Goal: Task Accomplishment & Management: Use online tool/utility

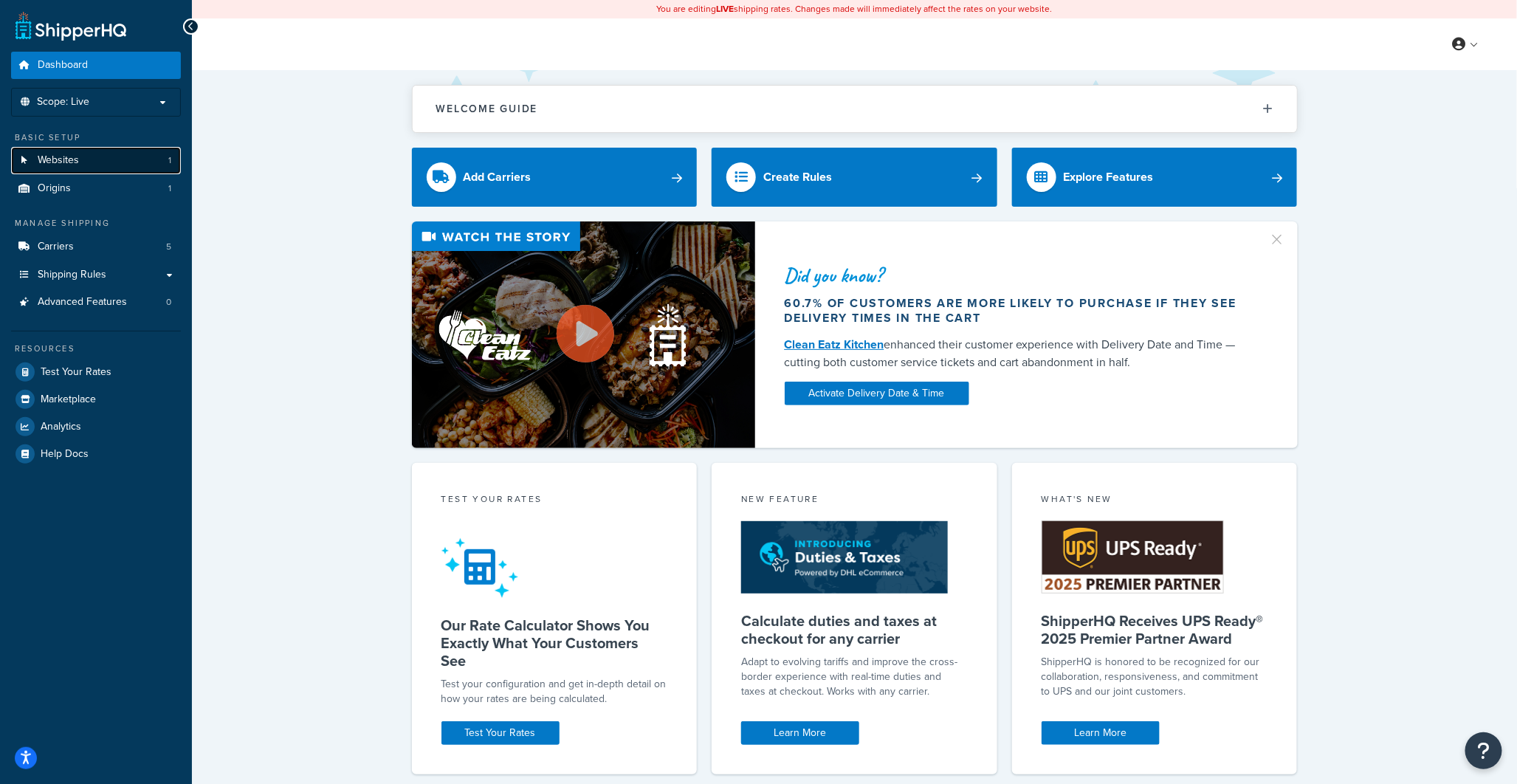
click at [121, 158] on link "Websites 1" at bounding box center [96, 161] width 170 height 27
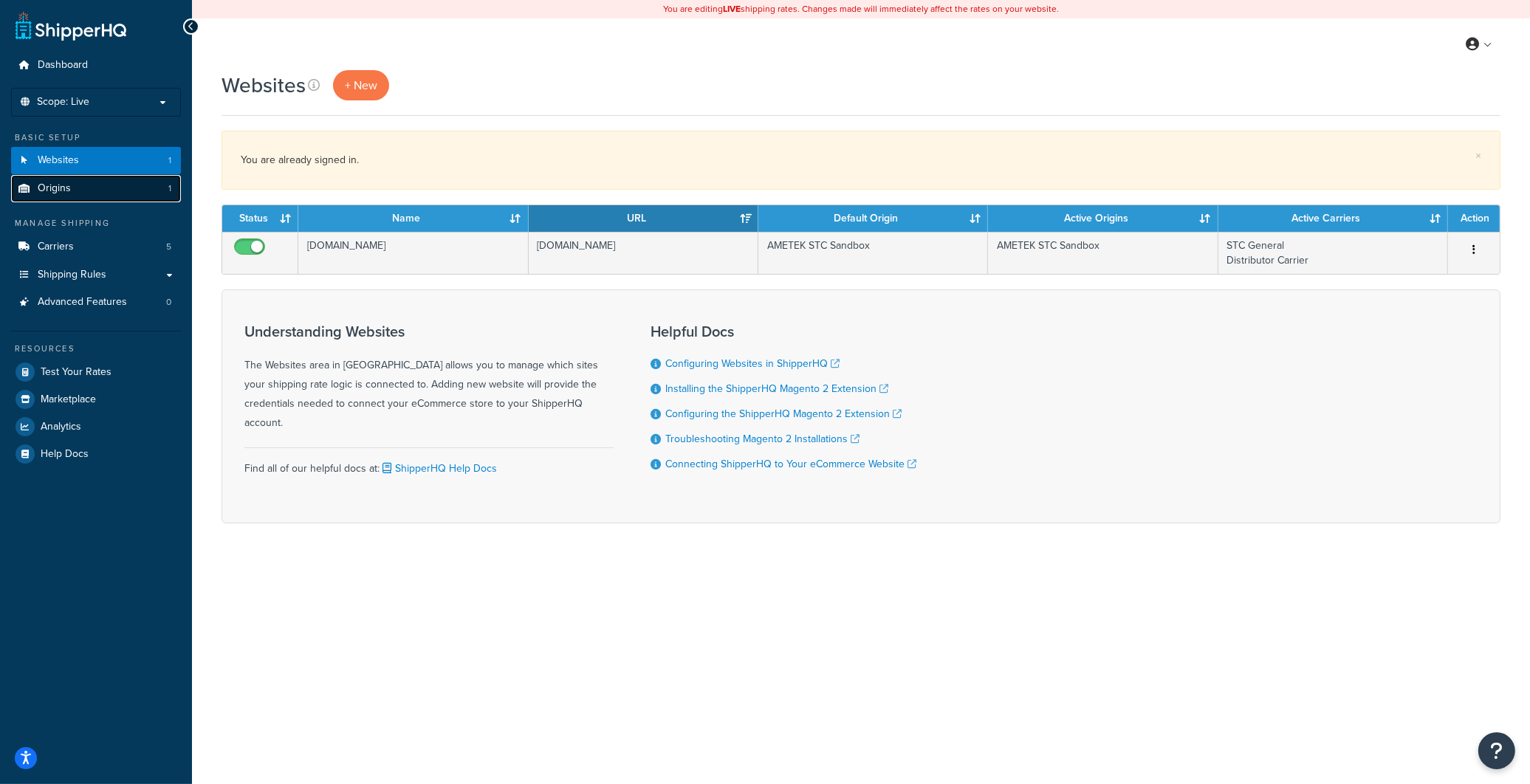
click at [113, 187] on link "Origins 1" at bounding box center [96, 189] width 170 height 27
click at [115, 249] on link "Carriers 5" at bounding box center [96, 247] width 170 height 27
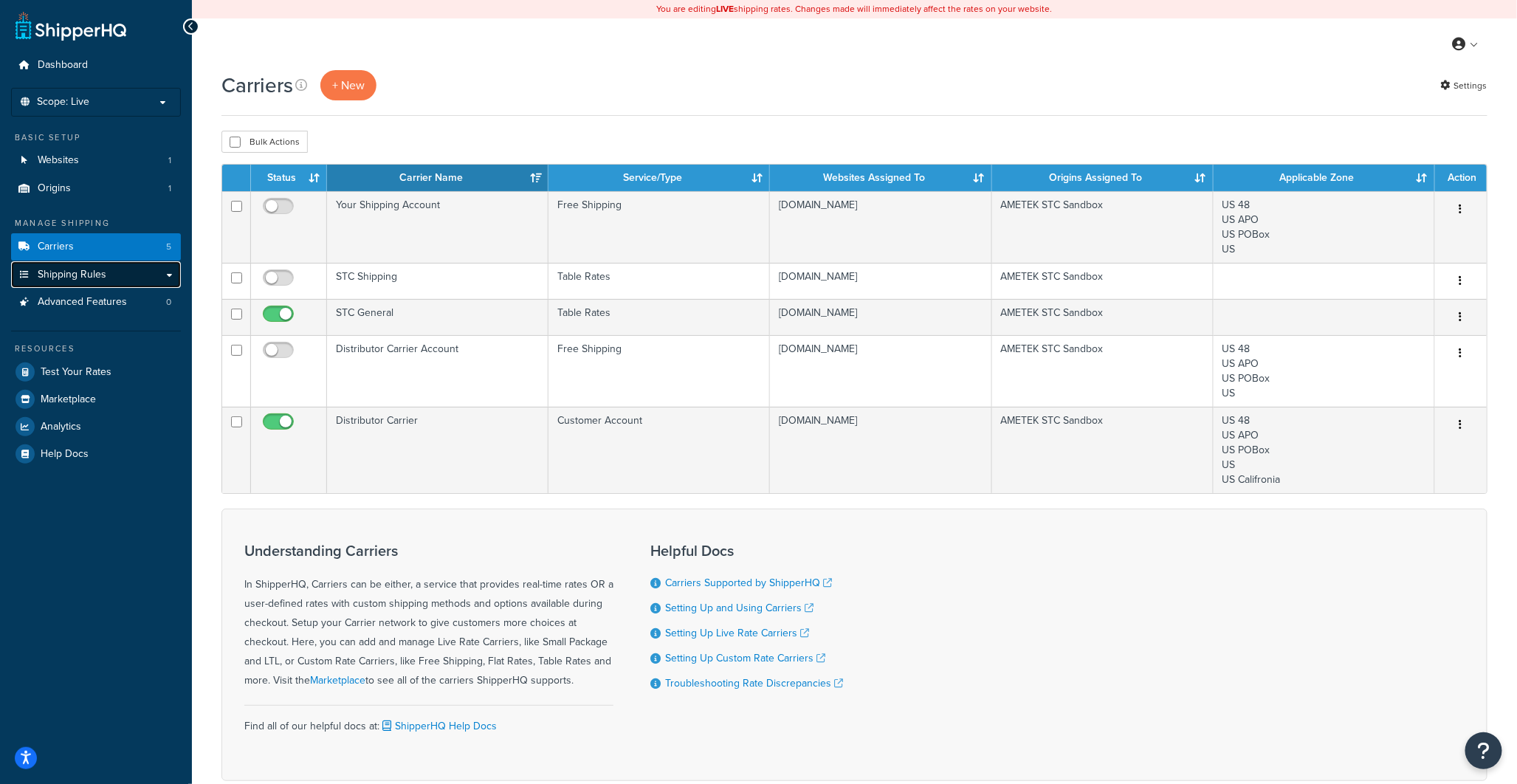
click at [130, 270] on link "Shipping Rules" at bounding box center [96, 275] width 170 height 27
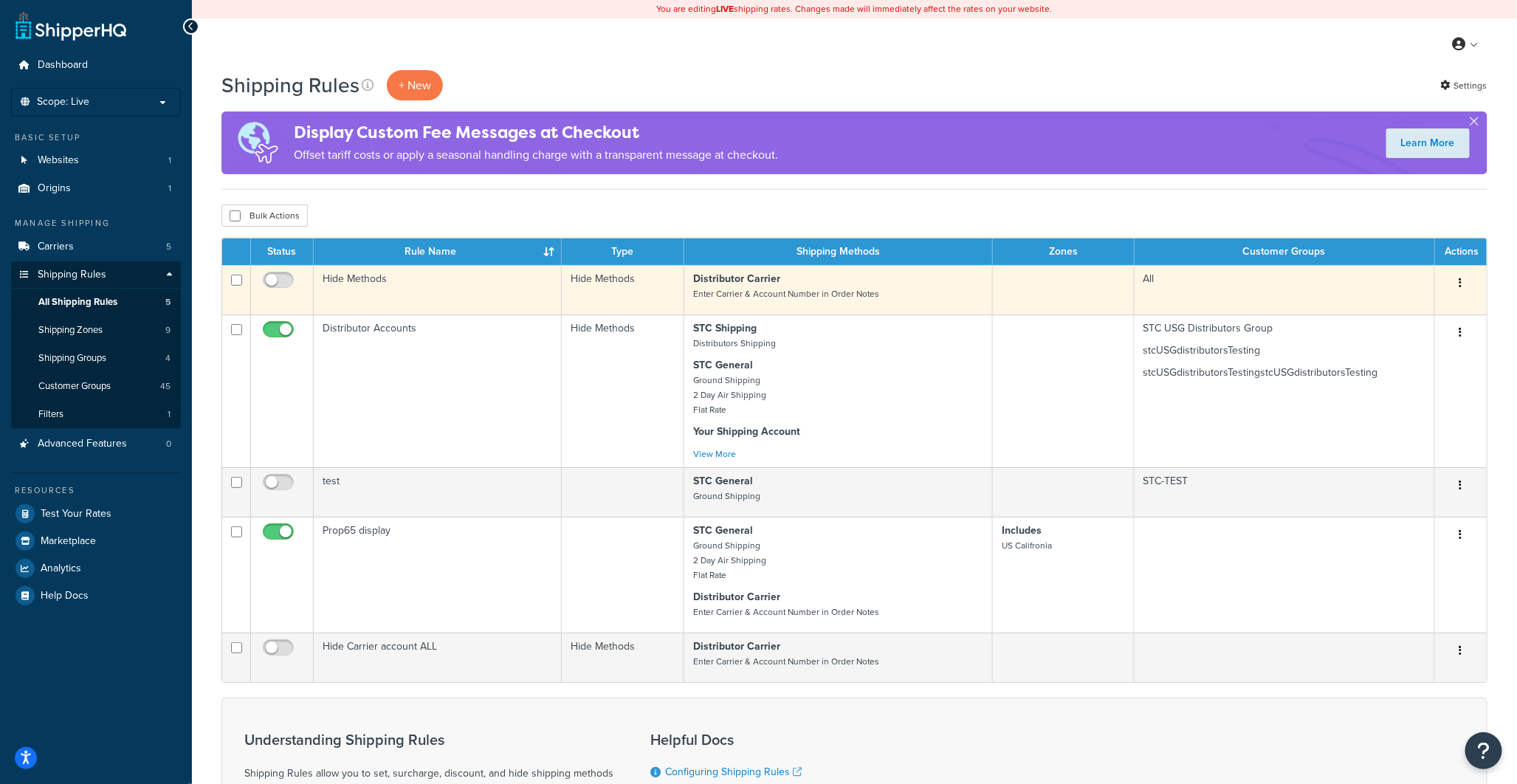
click at [1239, 283] on td "All" at bounding box center [1285, 290] width 300 height 50
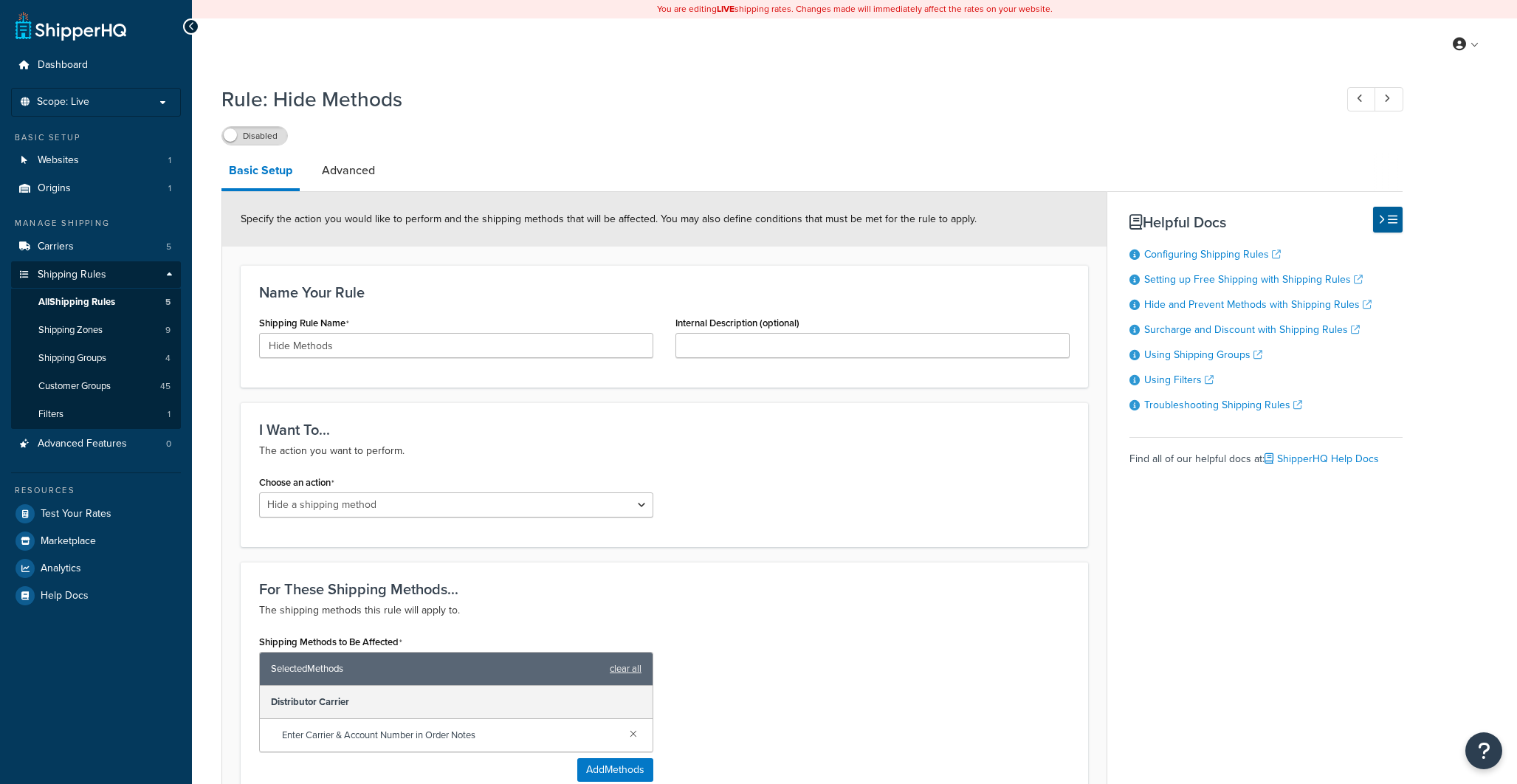
select select "HIDE"
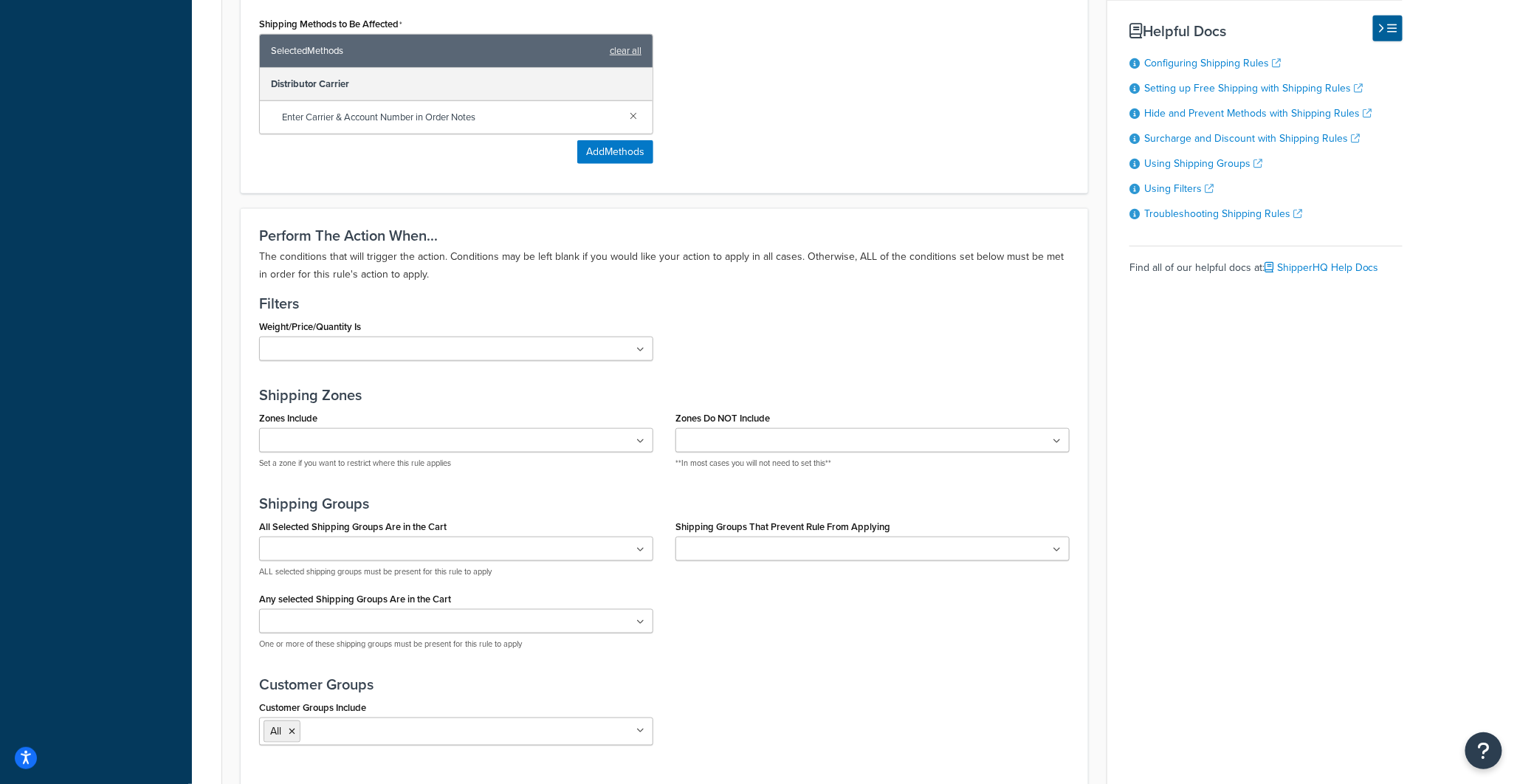
scroll to position [655, 0]
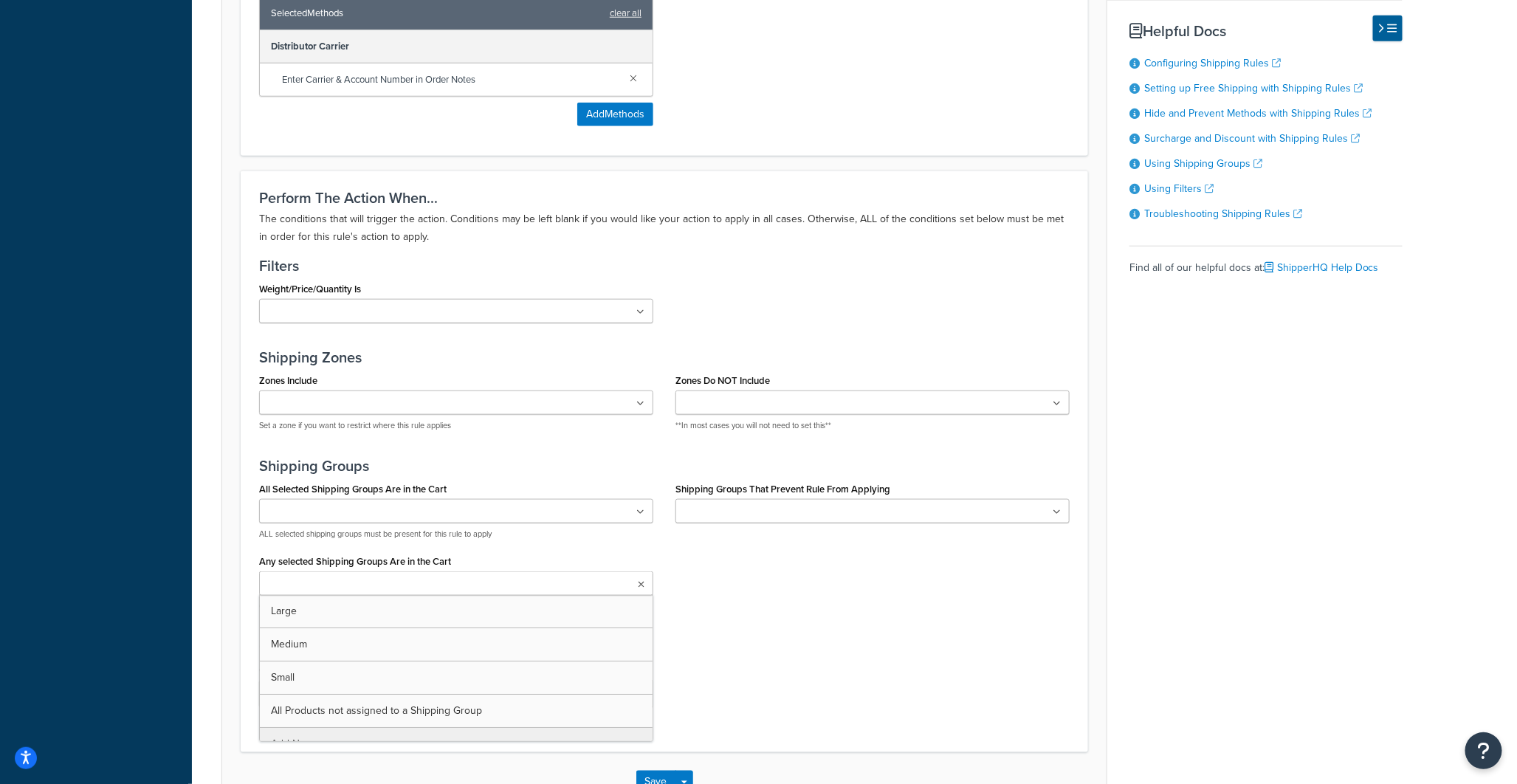
click at [624, 583] on ul at bounding box center [456, 584] width 394 height 24
click at [907, 613] on div "All Selected Shipping Groups Are in the Cart Large Medium Small All Products no…" at bounding box center [664, 551] width 833 height 146
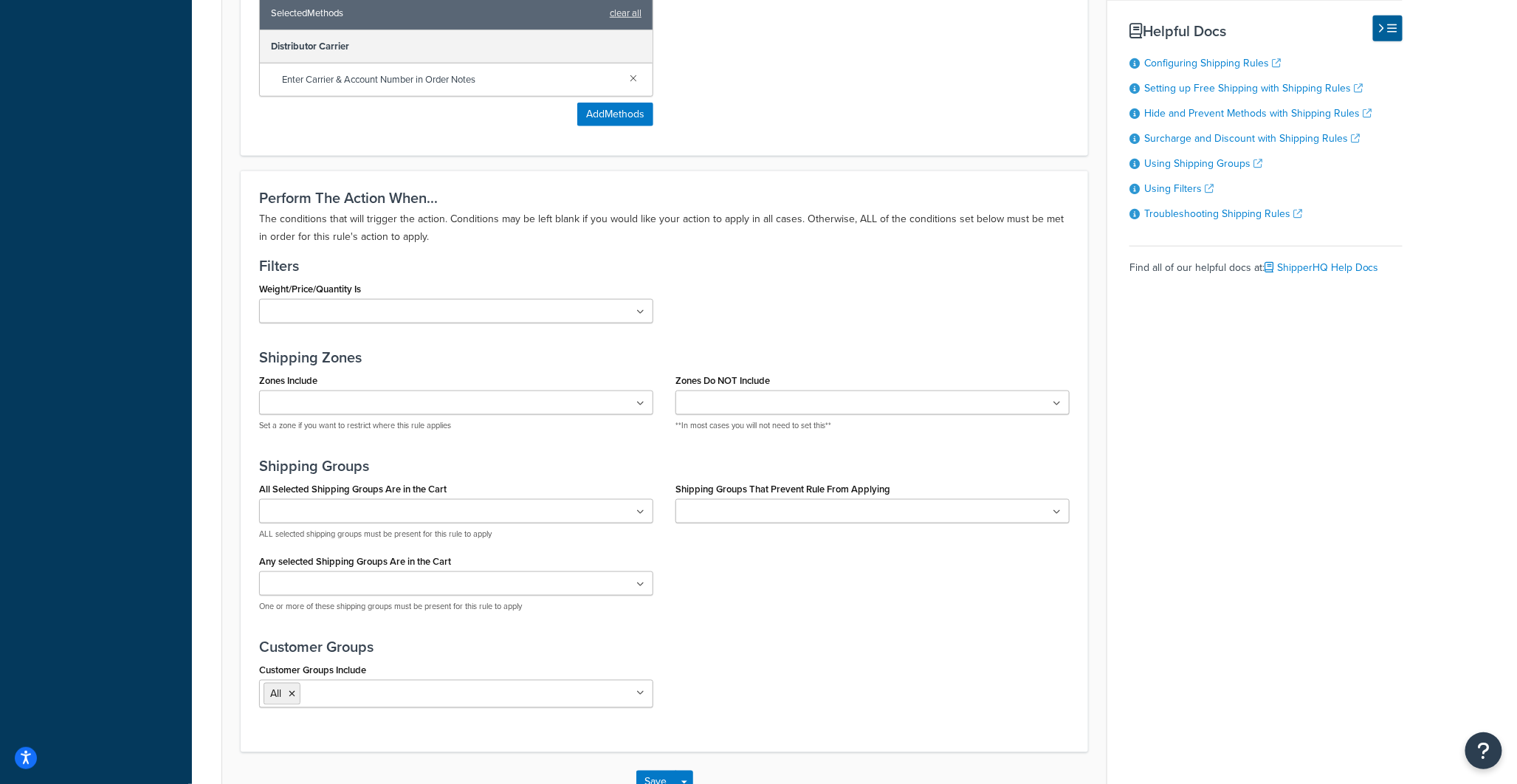
click at [594, 696] on ul "All" at bounding box center [456, 693] width 394 height 28
click at [879, 645] on h3 "Customer Groups" at bounding box center [664, 646] width 811 height 16
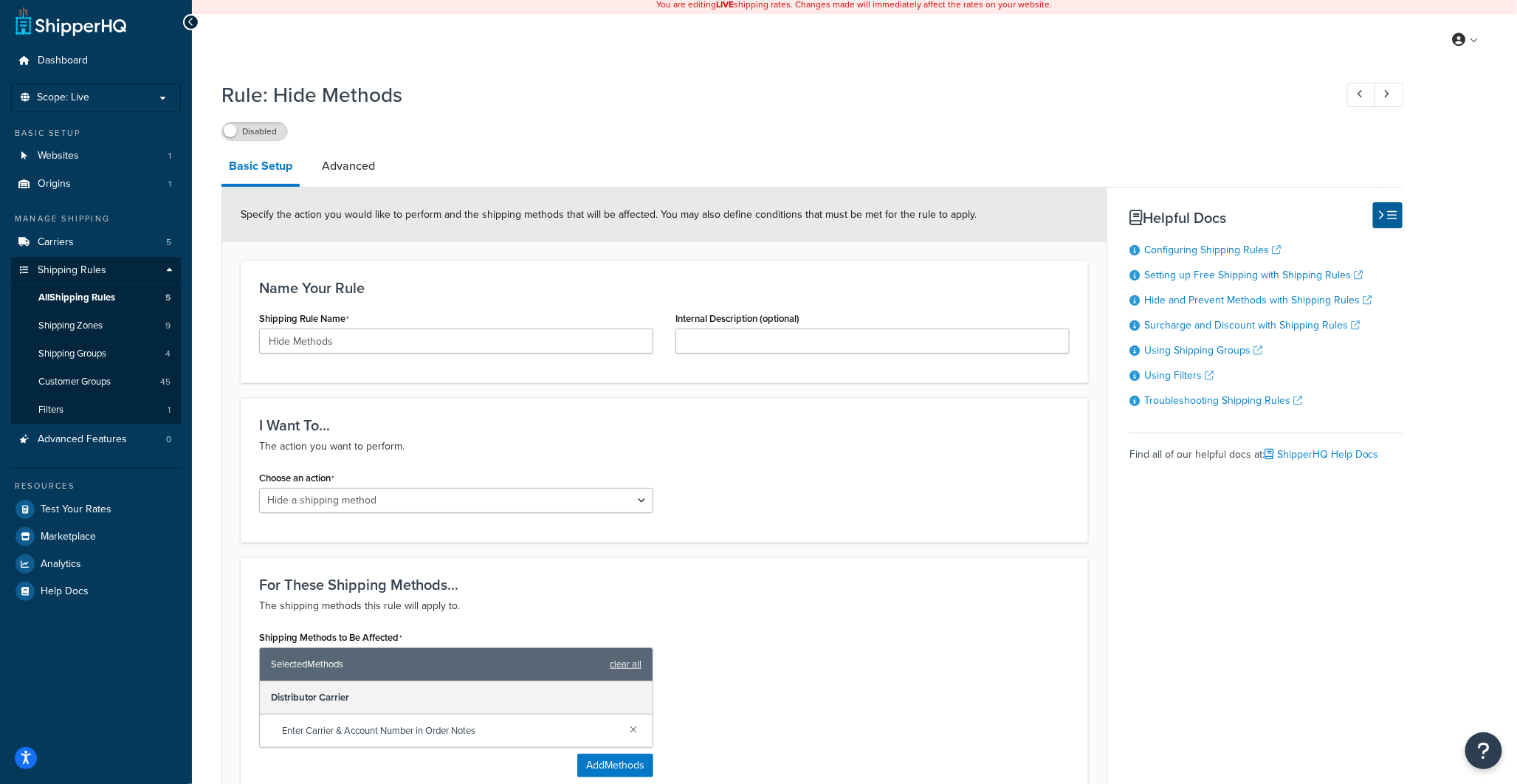
scroll to position [0, 0]
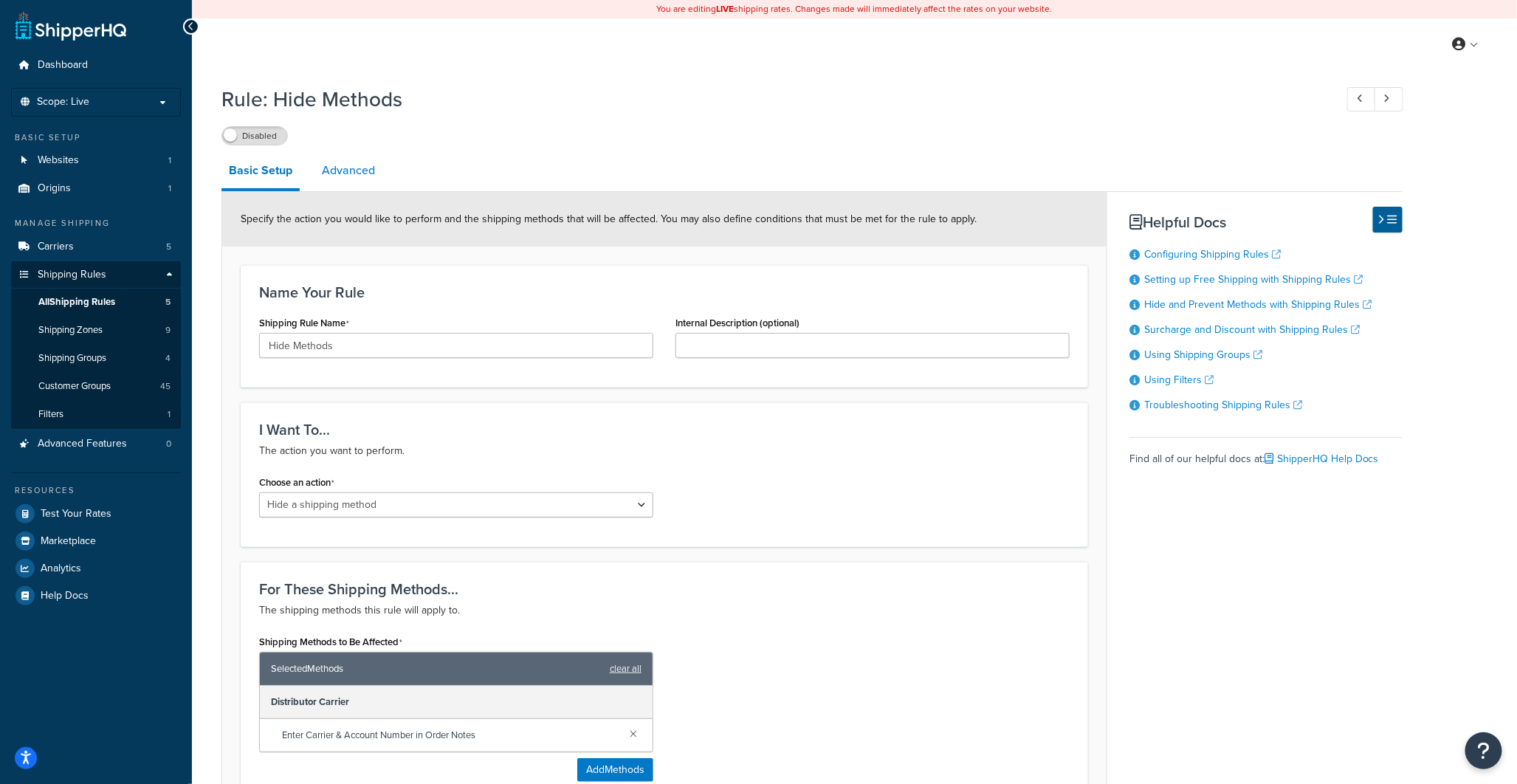
click at [371, 165] on link "Advanced" at bounding box center [348, 171] width 68 height 36
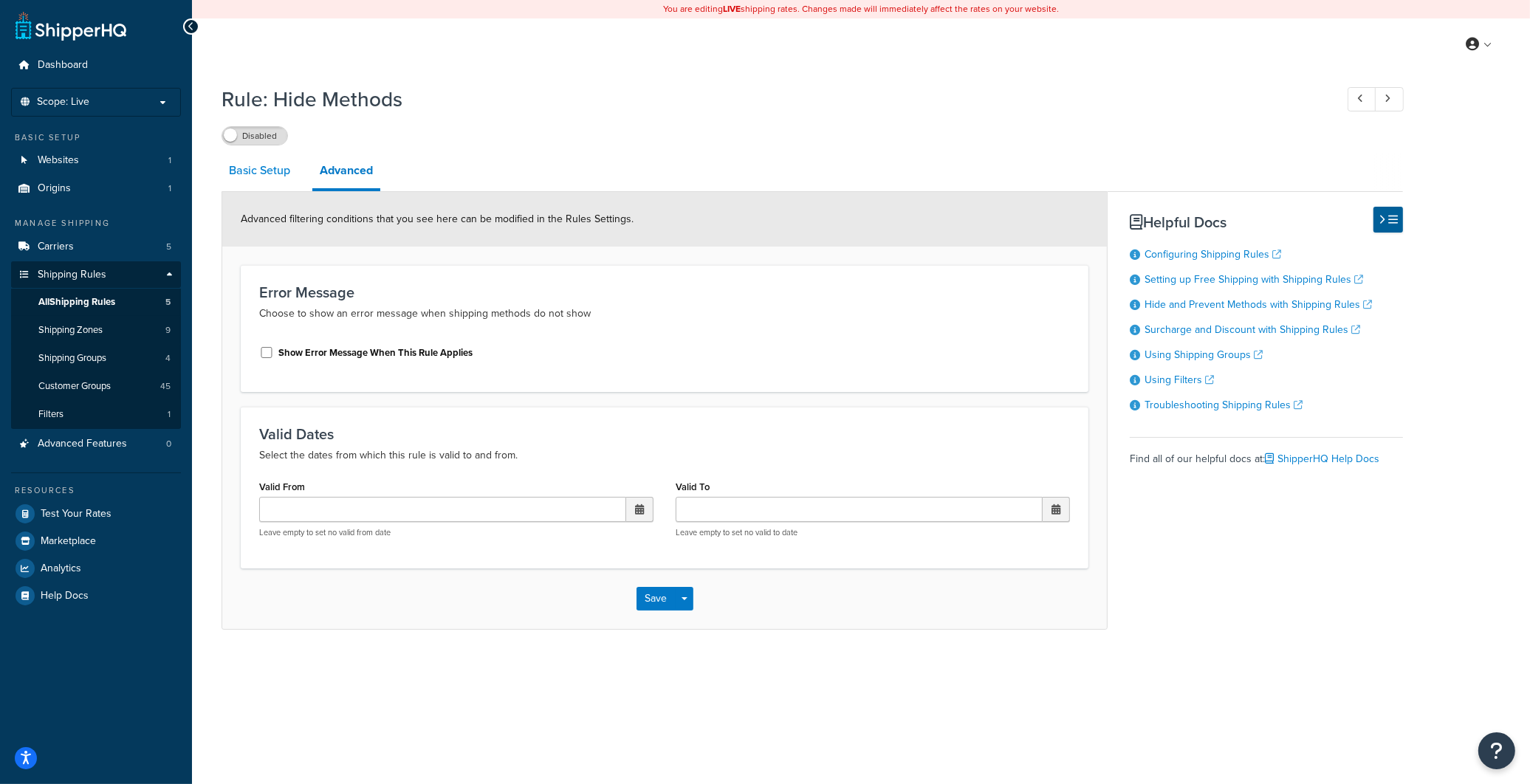
click at [267, 171] on link "Basic Setup" at bounding box center [260, 171] width 76 height 36
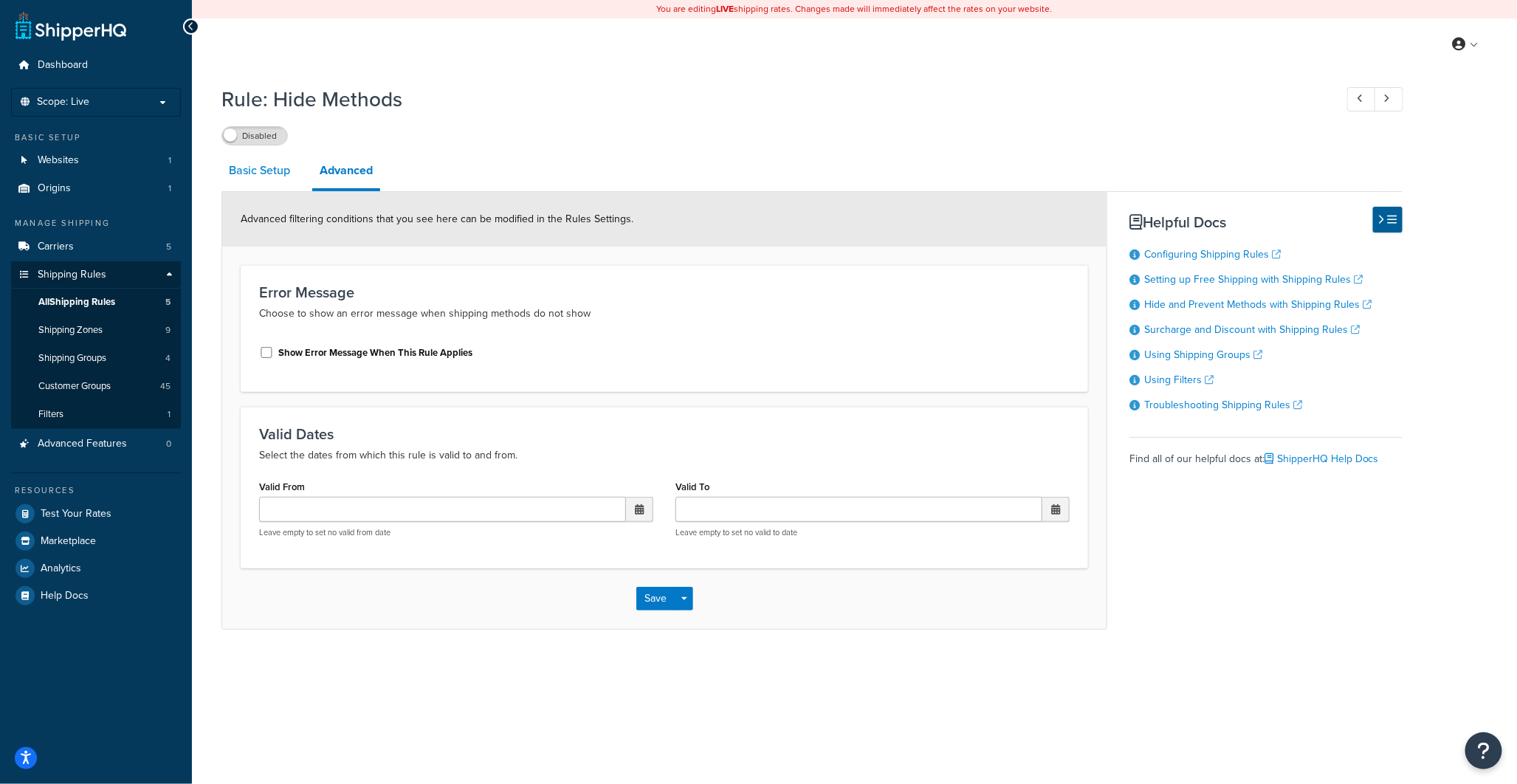
select select "HIDE"
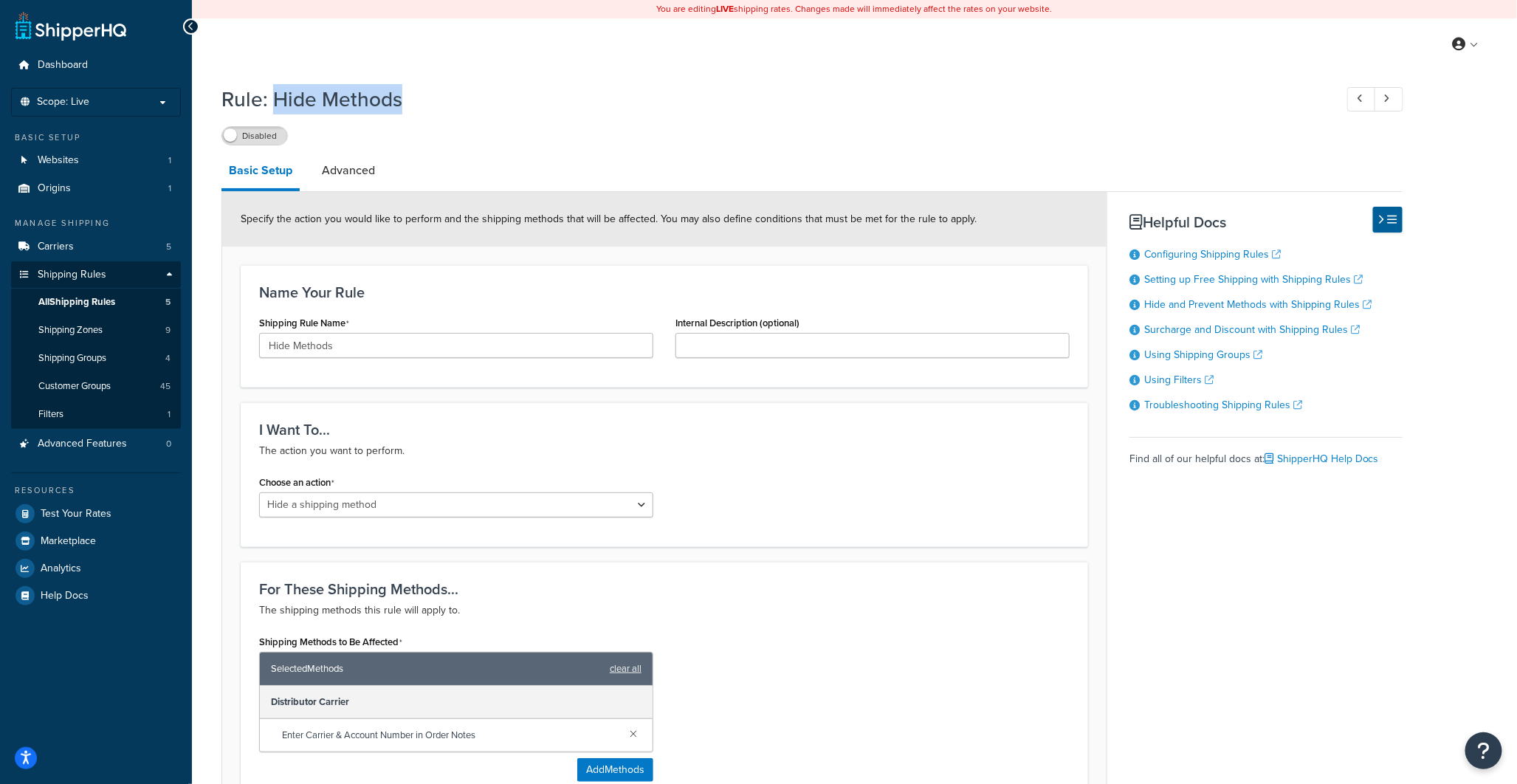
drag, startPoint x: 277, startPoint y: 98, endPoint x: 431, endPoint y: 91, distance: 154.2
click at [431, 91] on h1 "Rule: Hide Methods" at bounding box center [771, 99] width 1099 height 29
click at [133, 299] on link "All Shipping Rules 5" at bounding box center [96, 302] width 170 height 27
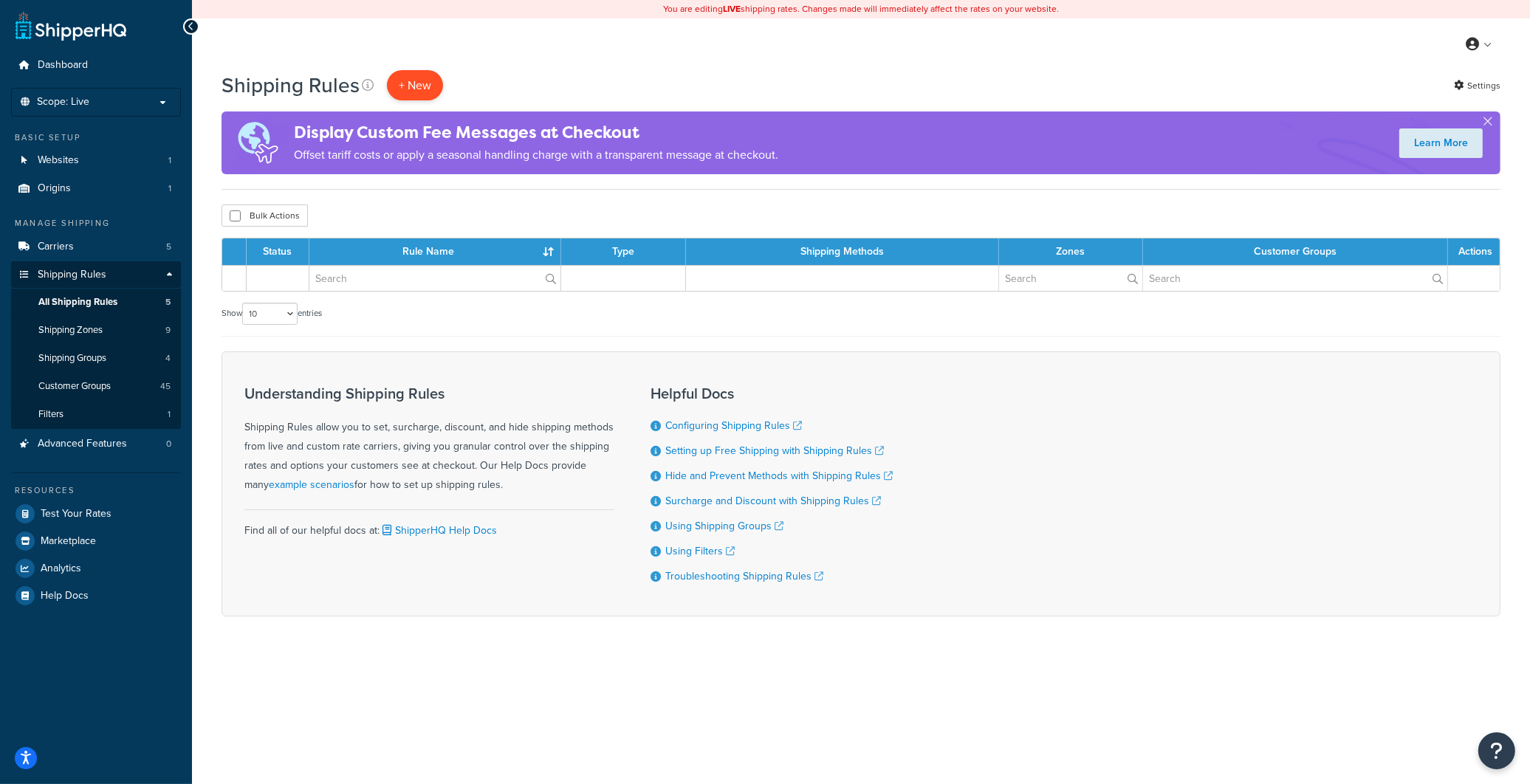
click at [411, 80] on p "+ New" at bounding box center [415, 85] width 56 height 30
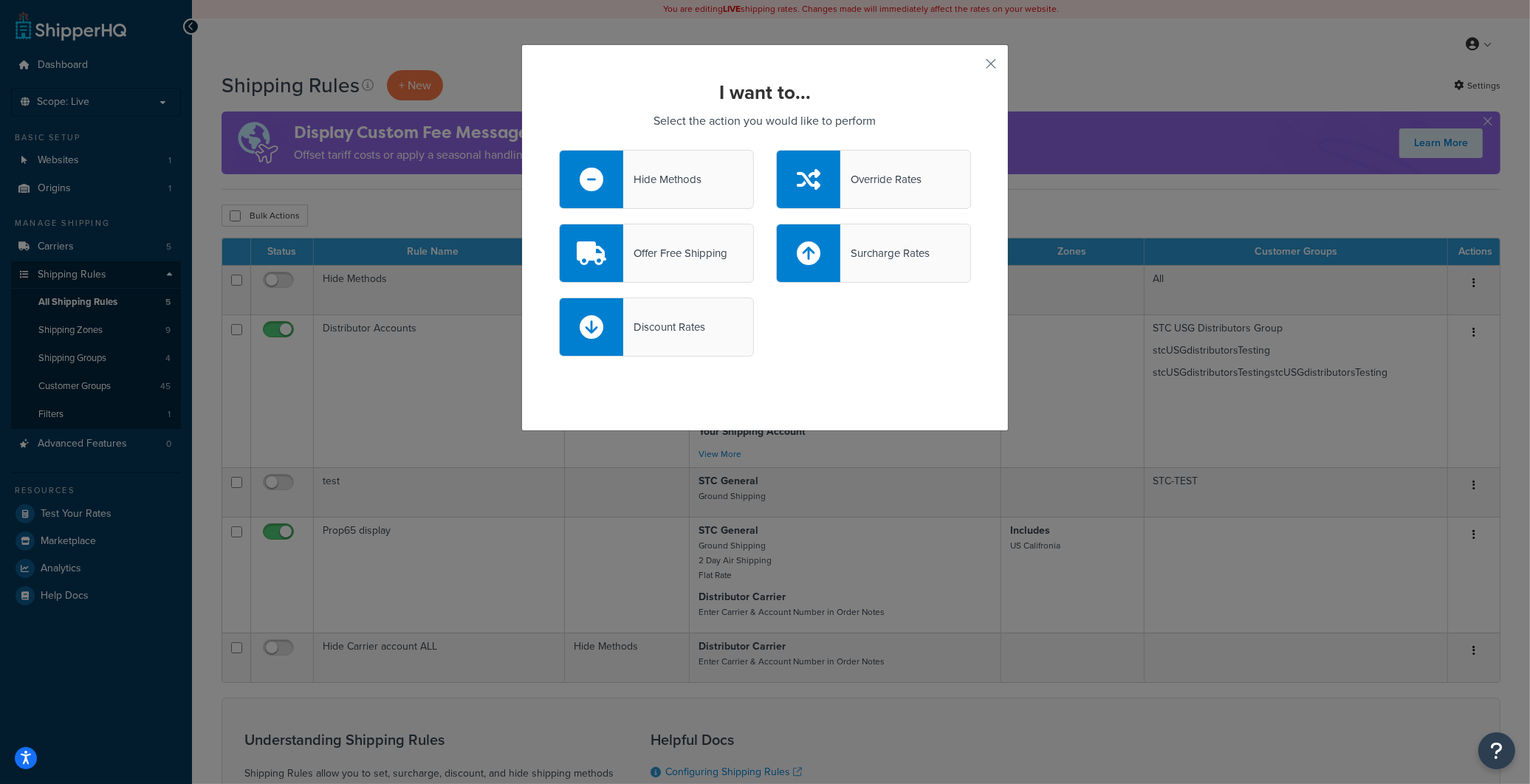
click at [673, 178] on div "Hide Methods" at bounding box center [662, 179] width 78 height 21
click at [0, 0] on input "Hide Methods" at bounding box center [0, 0] width 0 height 0
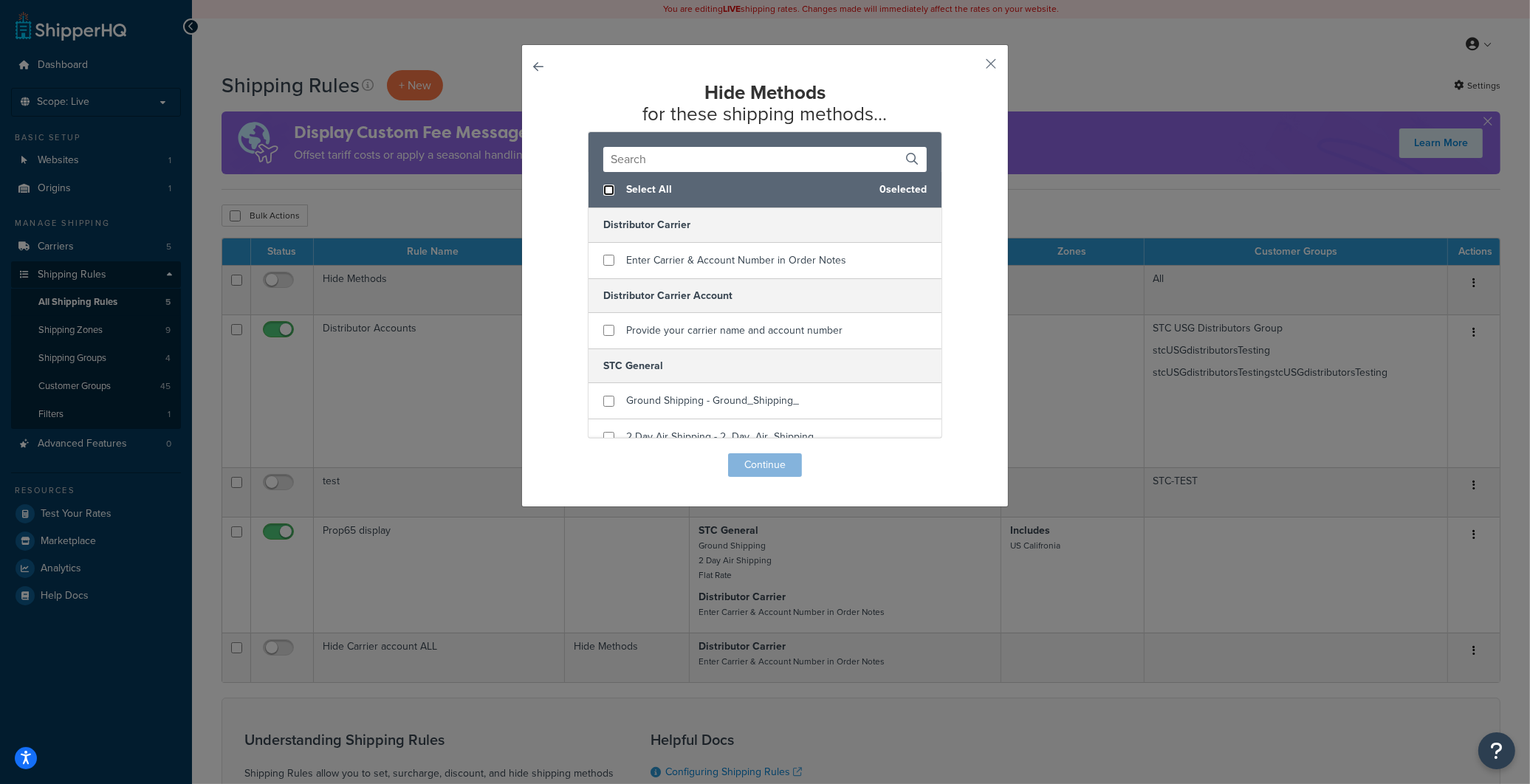
click at [603, 187] on input "checkbox" at bounding box center [609, 190] width 11 height 11
checkbox input "true"
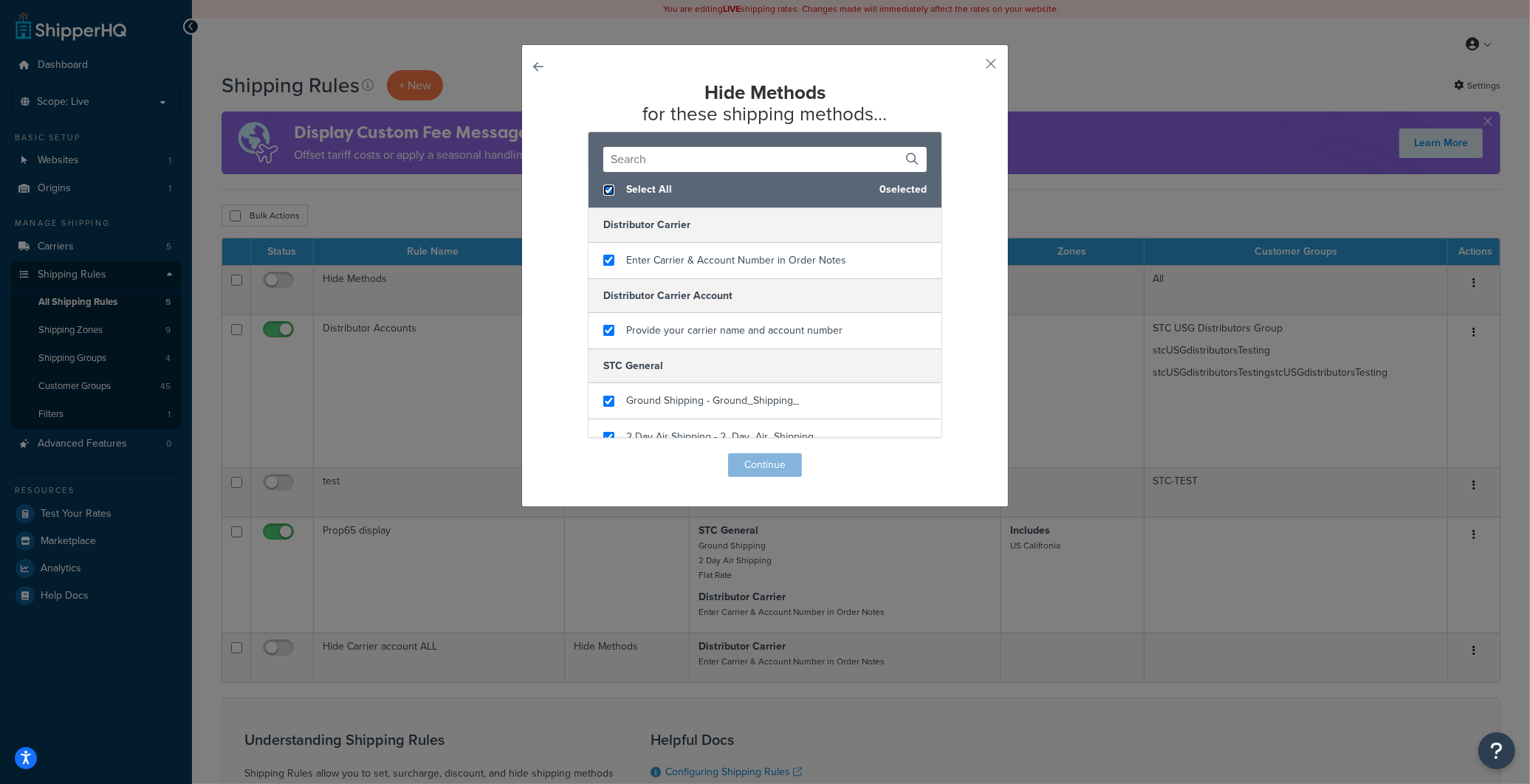
checkbox input "true"
checkbox input "false"
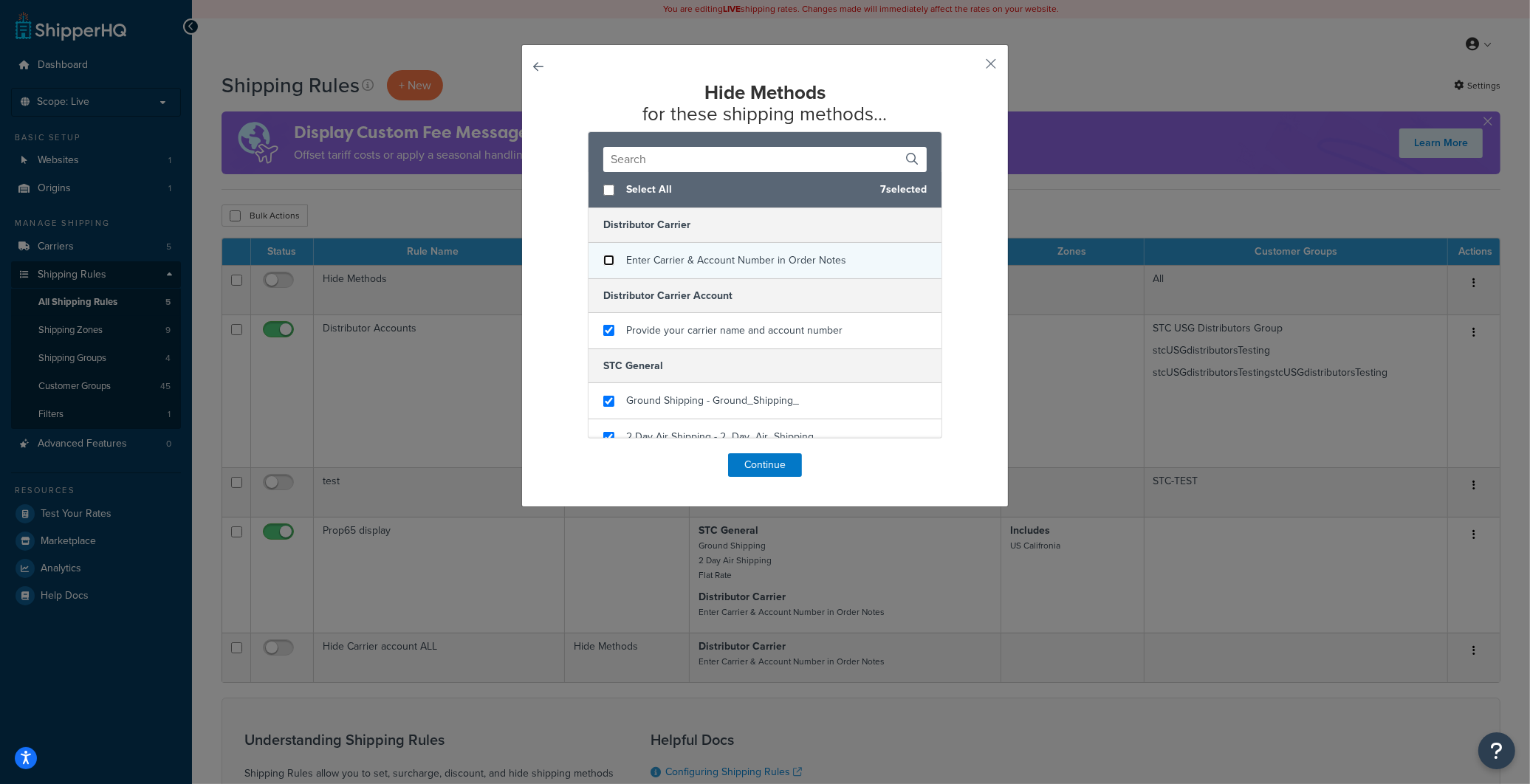
click at [603, 263] on input "checkbox" at bounding box center [609, 260] width 11 height 11
checkbox input "false"
click at [772, 469] on button "Continue" at bounding box center [764, 465] width 74 height 24
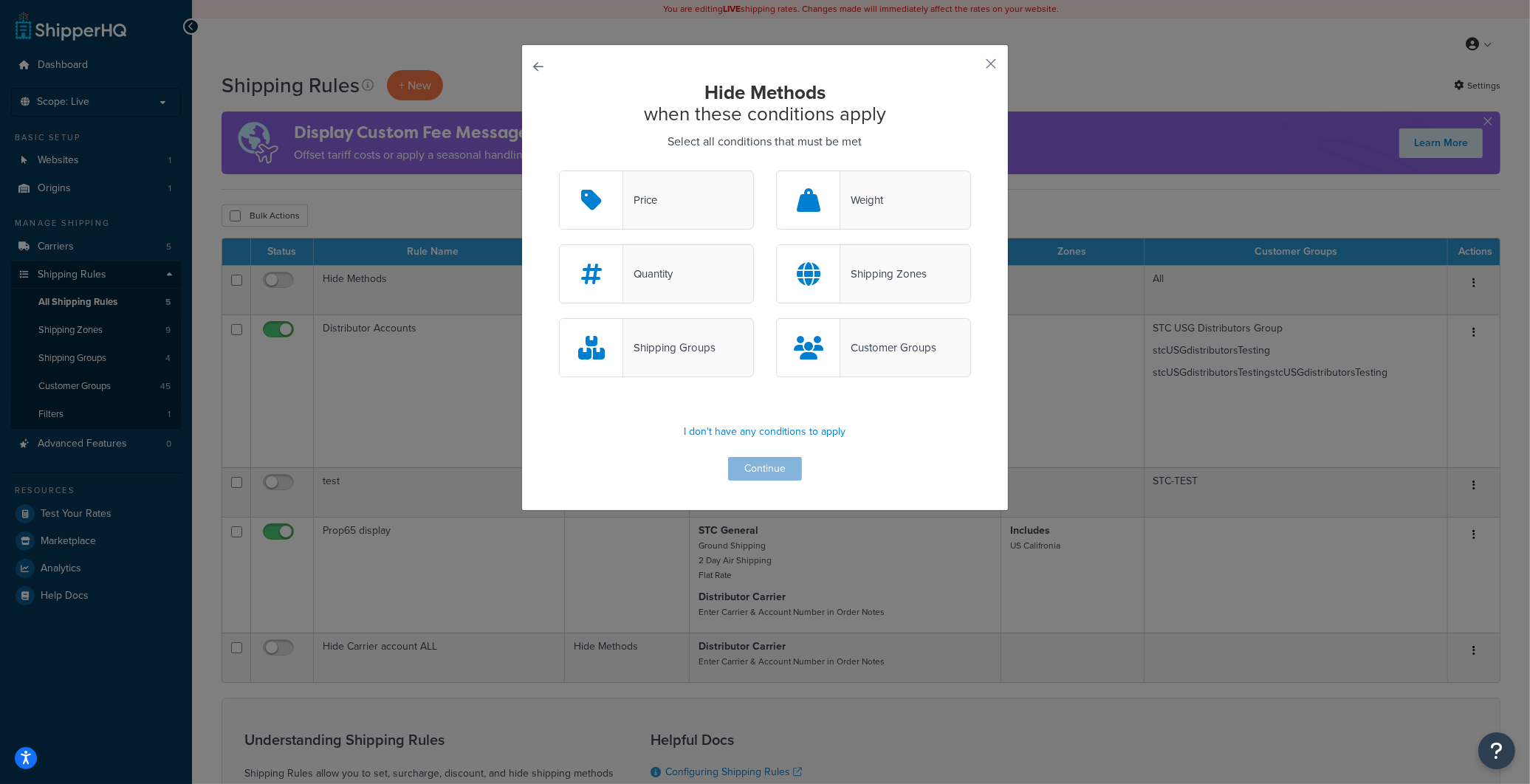
click at [867, 350] on div "Customer Groups" at bounding box center [888, 347] width 96 height 21
click at [0, 0] on input "Customer Groups" at bounding box center [0, 0] width 0 height 0
click at [772, 470] on button "Continue" at bounding box center [764, 469] width 74 height 24
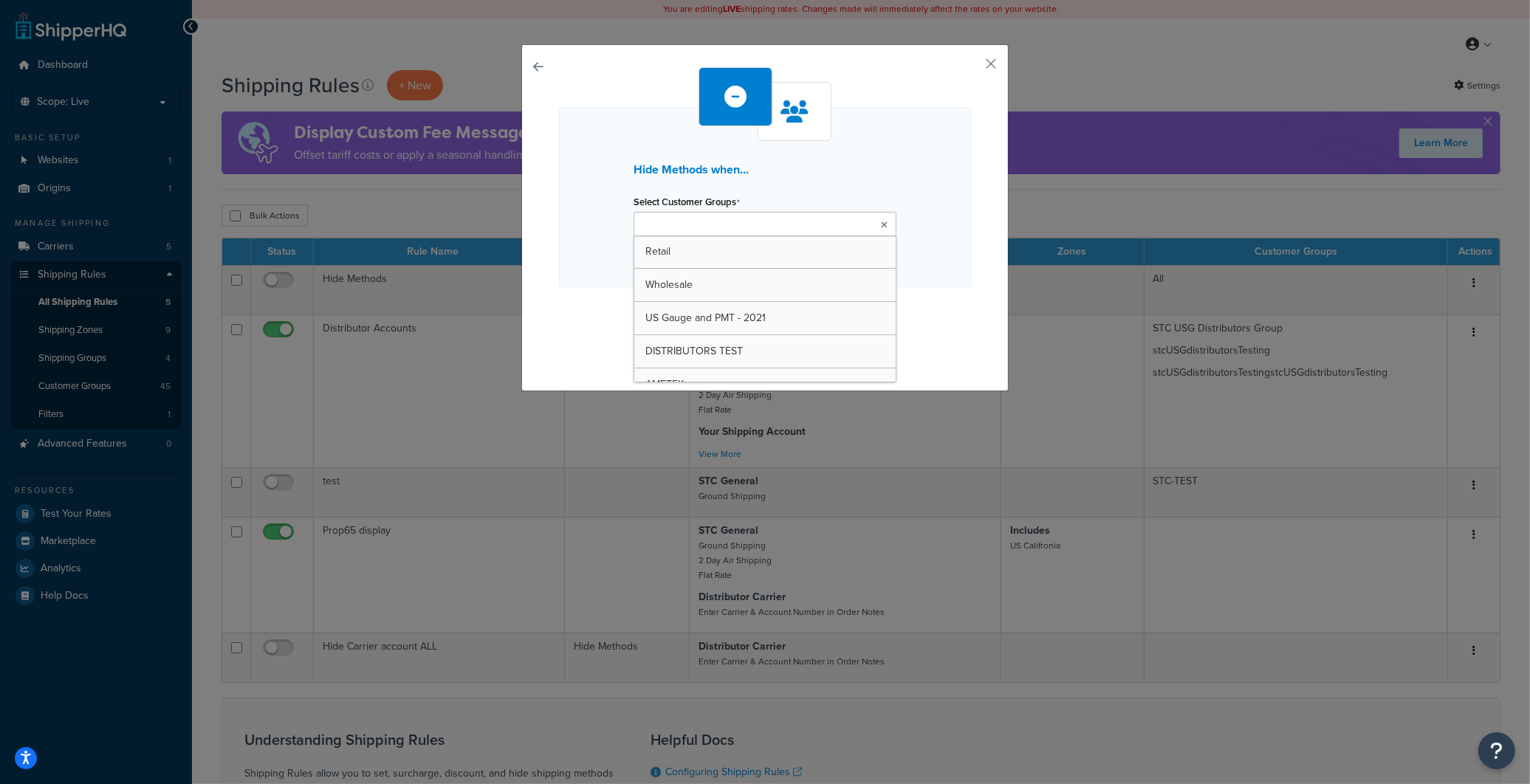
click at [820, 218] on ul at bounding box center [764, 224] width 263 height 24
click at [971, 67] on button "button" at bounding box center [968, 69] width 4 height 4
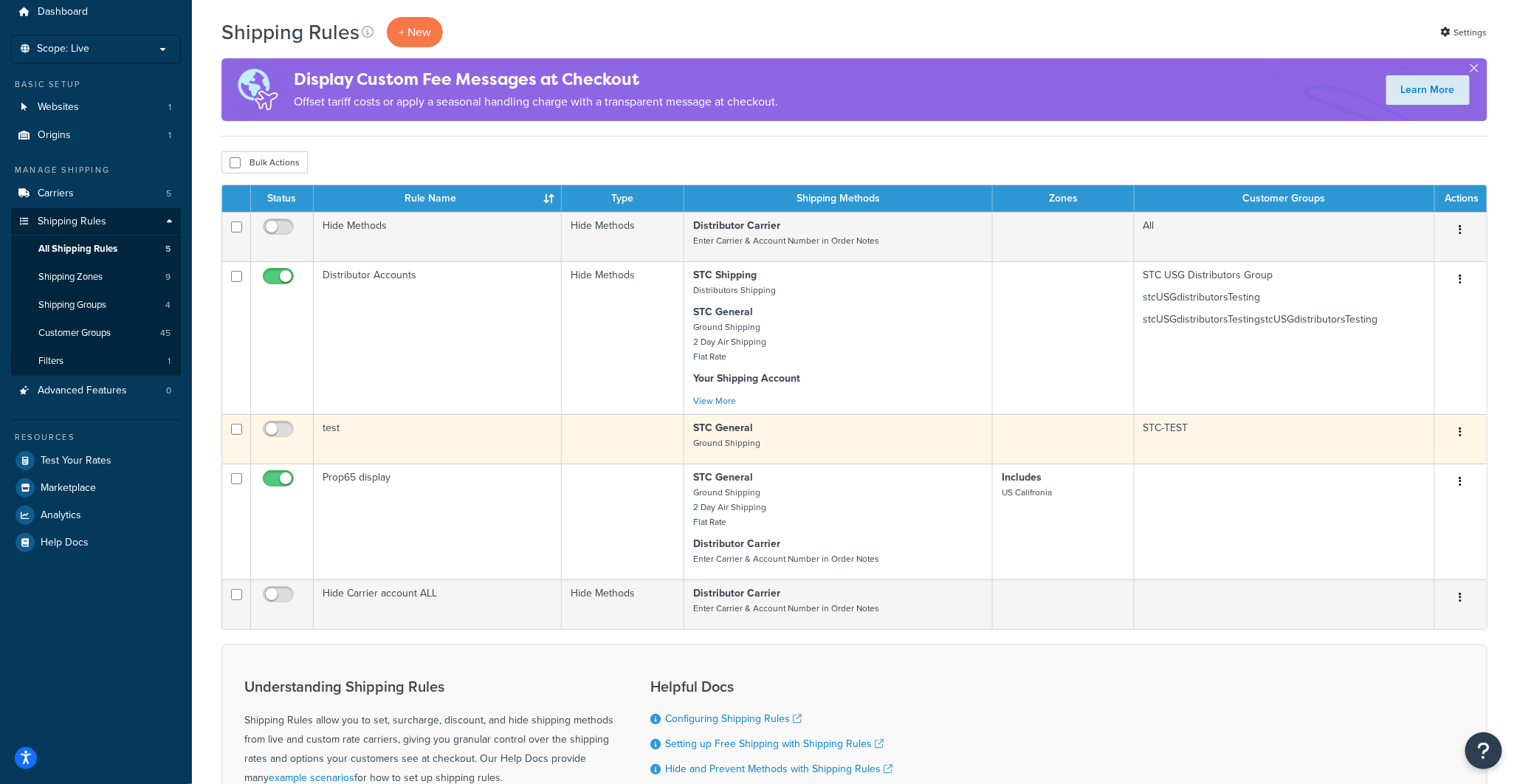
scroll to position [82, 0]
